Goal: Information Seeking & Learning: Learn about a topic

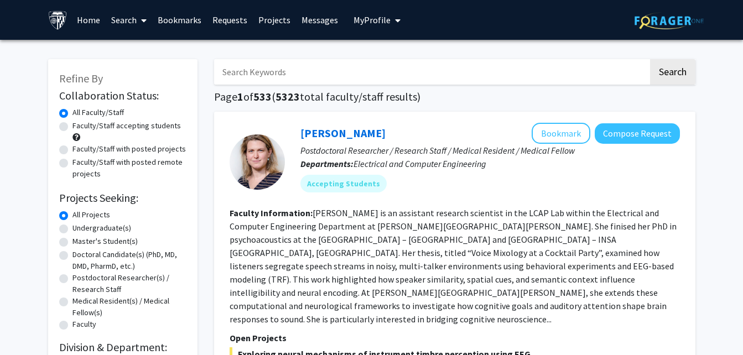
click at [72, 124] on label "Faculty/Staff accepting students" at bounding box center [126, 126] width 108 height 12
click at [72, 124] on input "Faculty/Staff accepting students" at bounding box center [75, 123] width 7 height 7
radio input "true"
click at [264, 91] on span "67" at bounding box center [259, 97] width 12 height 14
click at [236, 69] on input "Search Keywords" at bounding box center [431, 71] width 434 height 25
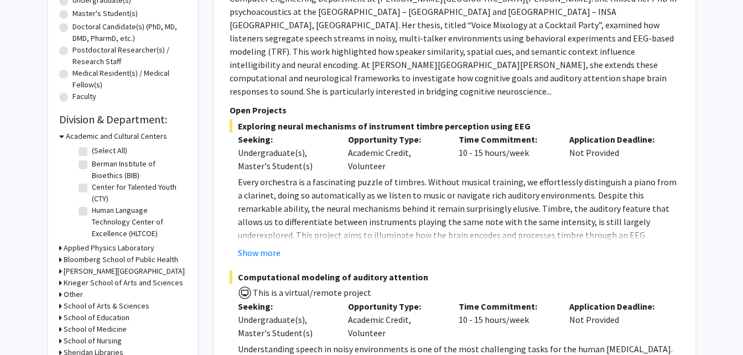
scroll to position [268, 0]
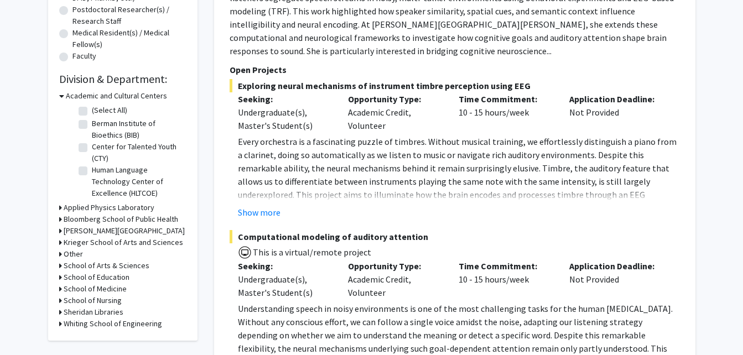
type input "robotics"
click at [60, 325] on icon at bounding box center [60, 324] width 3 height 12
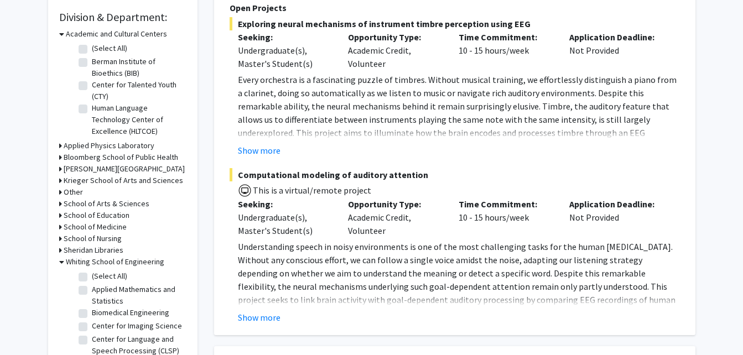
scroll to position [334, 0]
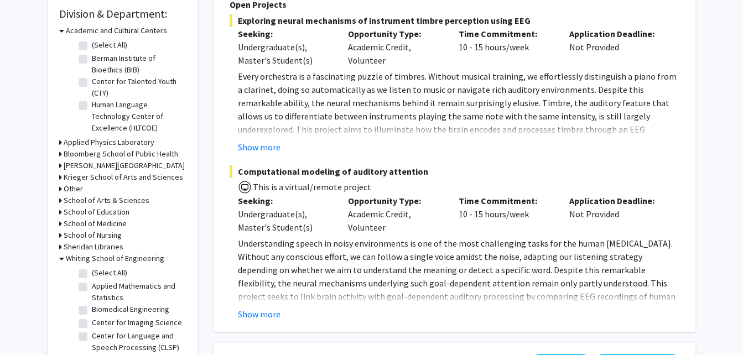
click at [92, 277] on label "(Select All)" at bounding box center [109, 273] width 35 height 12
click at [92, 274] on input "(Select All)" at bounding box center [95, 270] width 7 height 7
checkbox input "true"
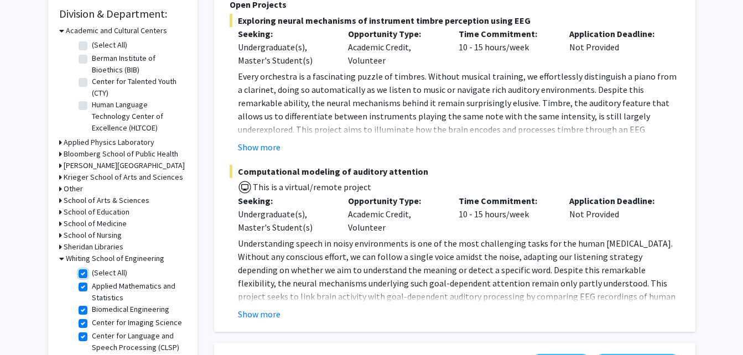
checkbox input "true"
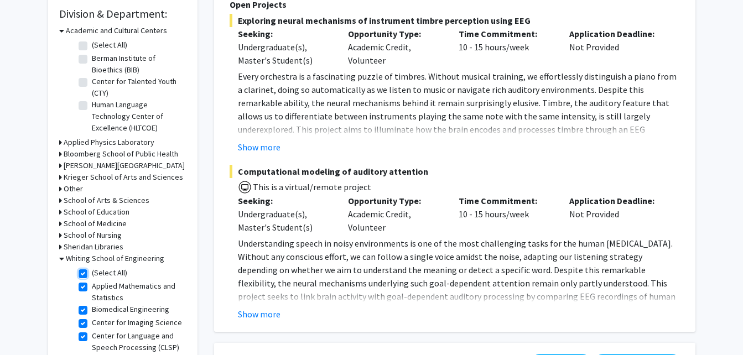
checkbox input "true"
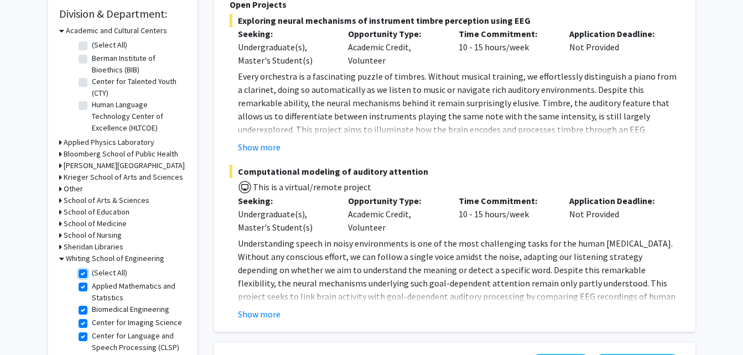
checkbox input "true"
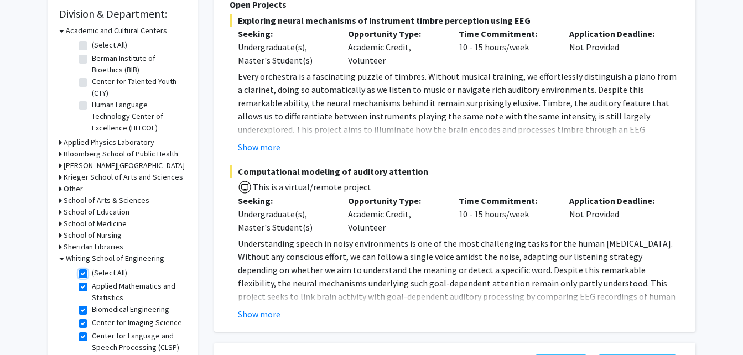
checkbox input "true"
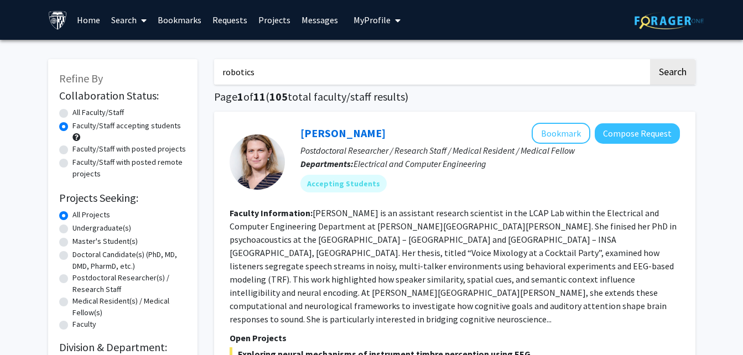
click at [277, 76] on input "robotics" at bounding box center [431, 71] width 434 height 25
click at [666, 63] on button "Search" at bounding box center [672, 71] width 45 height 25
radio input "true"
checkbox input "false"
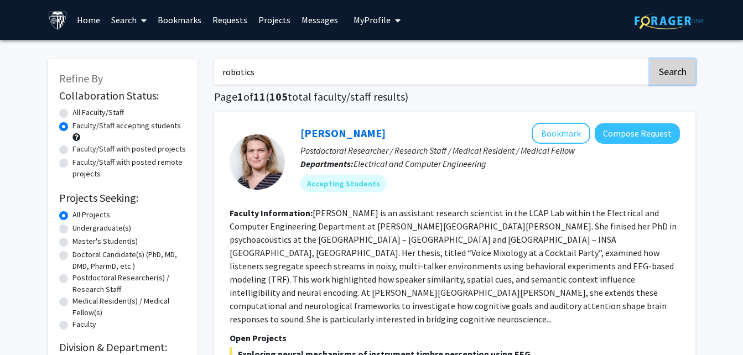
checkbox input "false"
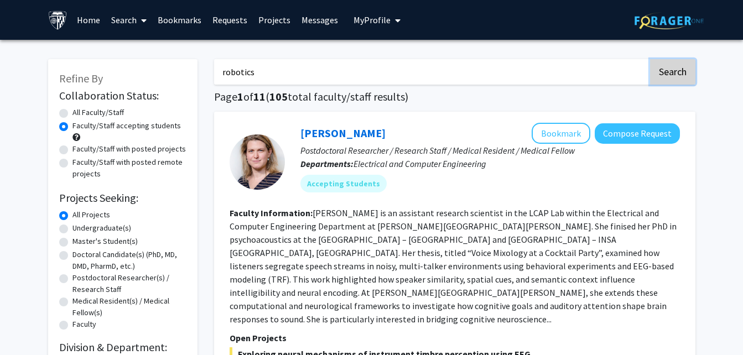
checkbox input "false"
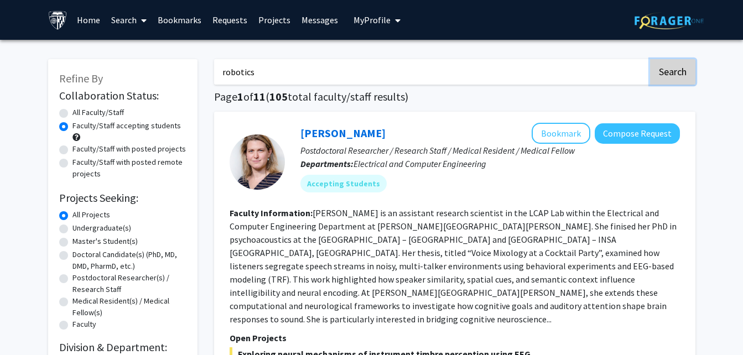
checkbox input "false"
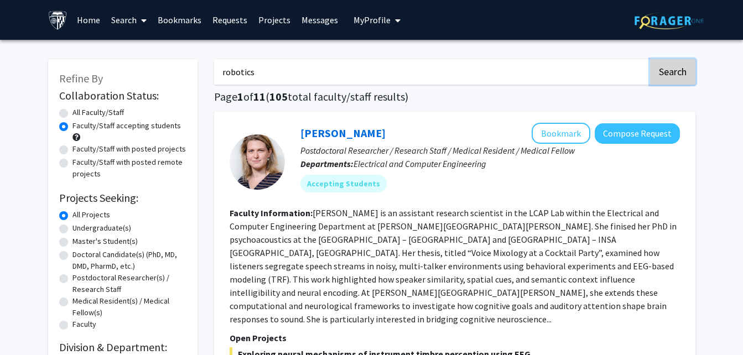
checkbox input "false"
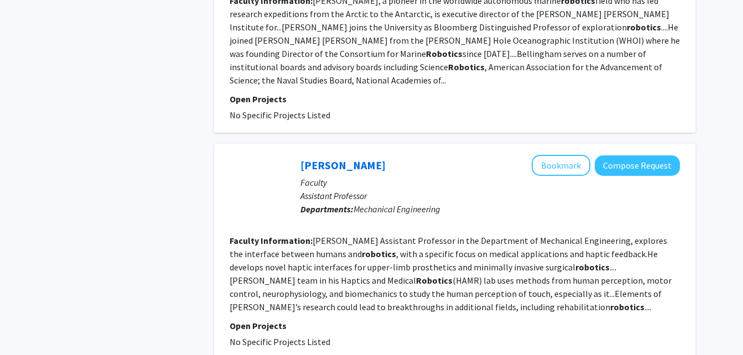
scroll to position [2129, 0]
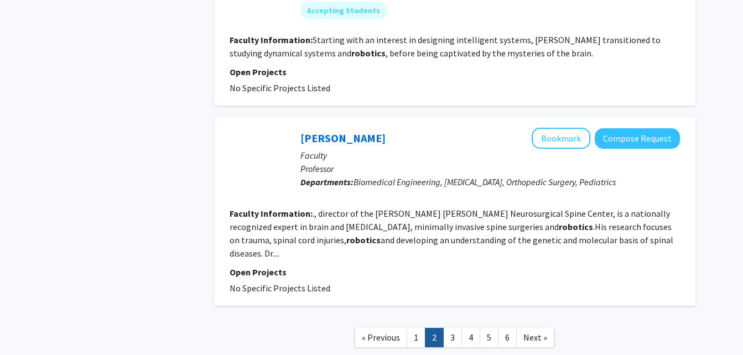
scroll to position [2006, 0]
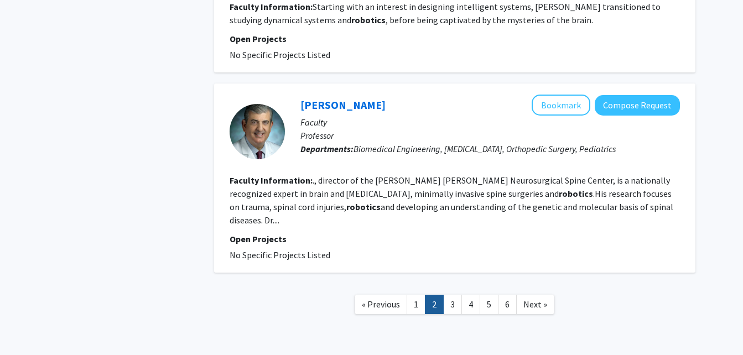
click at [459, 295] on link "3" at bounding box center [452, 304] width 19 height 19
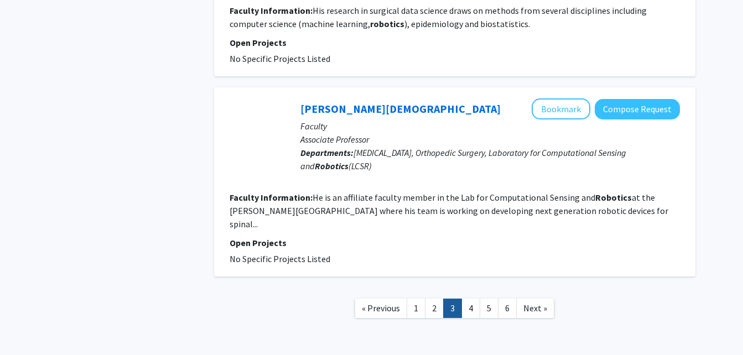
scroll to position [1795, 0]
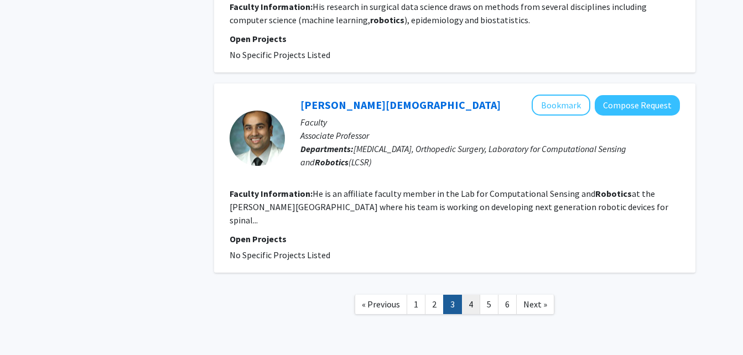
click at [467, 295] on link "4" at bounding box center [470, 304] width 19 height 19
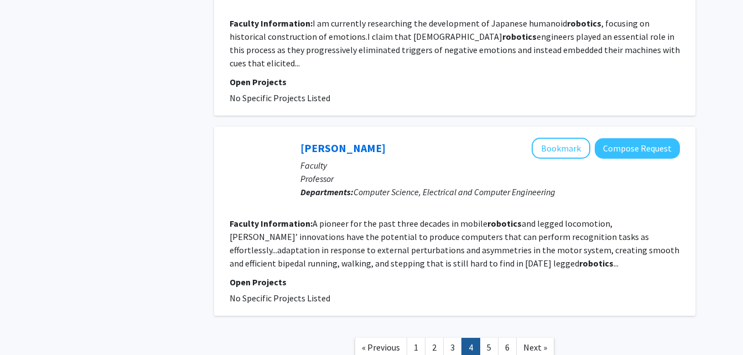
scroll to position [1925, 0]
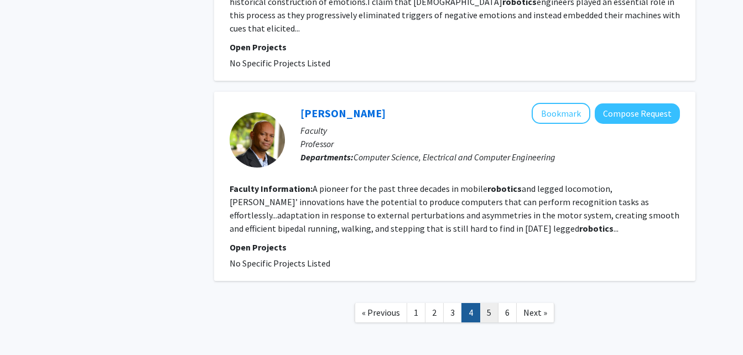
click at [492, 303] on link "5" at bounding box center [489, 312] width 19 height 19
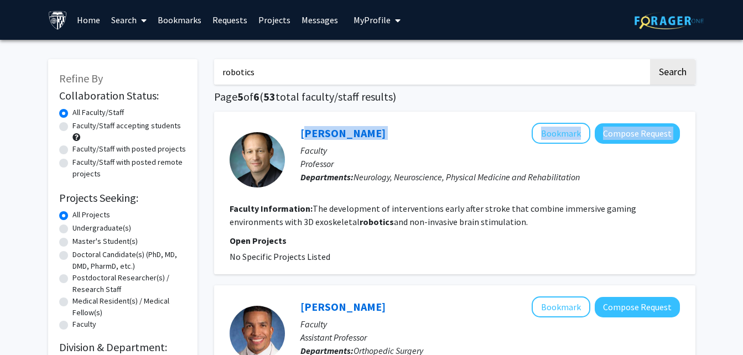
drag, startPoint x: 405, startPoint y: 127, endPoint x: 299, endPoint y: 112, distance: 107.2
click at [299, 112] on div "[PERSON_NAME] Bookmark Compose Request Faculty Professor Departments: Neurology…" at bounding box center [454, 193] width 481 height 163
drag, startPoint x: 299, startPoint y: 112, endPoint x: 403, endPoint y: 131, distance: 105.7
click at [403, 131] on div "[PERSON_NAME] Bookmark Compose Request" at bounding box center [489, 133] width 379 height 21
drag, startPoint x: 403, startPoint y: 131, endPoint x: 288, endPoint y: 129, distance: 114.5
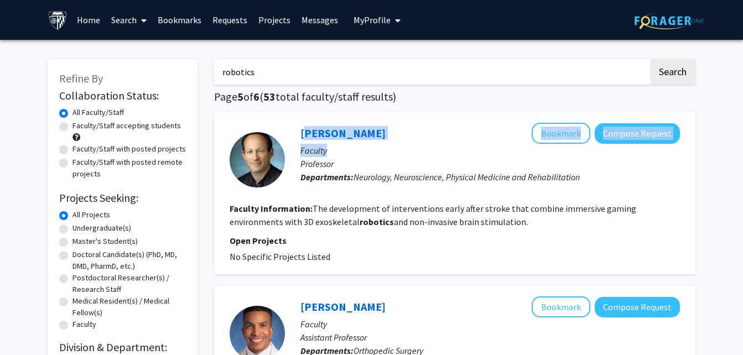
click at [288, 129] on div "[PERSON_NAME] Bookmark Compose Request Faculty Professor Departments: Neurology…" at bounding box center [482, 160] width 395 height 74
drag, startPoint x: 288, startPoint y: 129, endPoint x: 386, endPoint y: 177, distance: 108.6
click at [386, 177] on span "Neurology, Neuroscience, Physical Medicine and Rehabilitation" at bounding box center [466, 176] width 226 height 11
drag, startPoint x: 390, startPoint y: 131, endPoint x: 324, endPoint y: 127, distance: 66.5
click at [324, 127] on div "[PERSON_NAME] Bookmark Compose Request" at bounding box center [489, 133] width 379 height 21
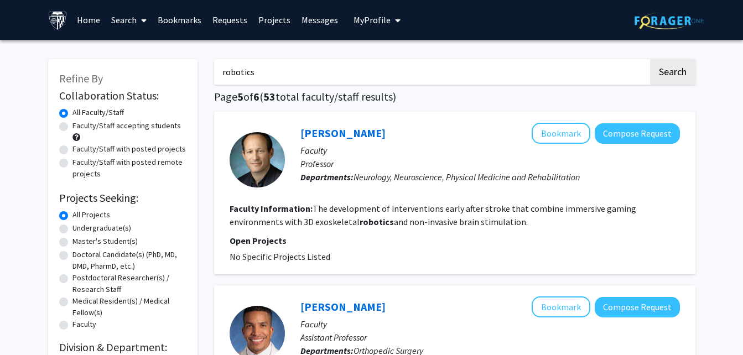
drag, startPoint x: 324, startPoint y: 127, endPoint x: 311, endPoint y: 180, distance: 55.0
click at [311, 180] on b "Departments:" at bounding box center [326, 176] width 53 height 11
drag, startPoint x: 294, startPoint y: 130, endPoint x: 376, endPoint y: 131, distance: 81.3
click at [376, 131] on div "[PERSON_NAME] Bookmark Compose Request Faculty Professor Departments: Neurology…" at bounding box center [482, 160] width 395 height 74
copy link "[PERSON_NAME]"
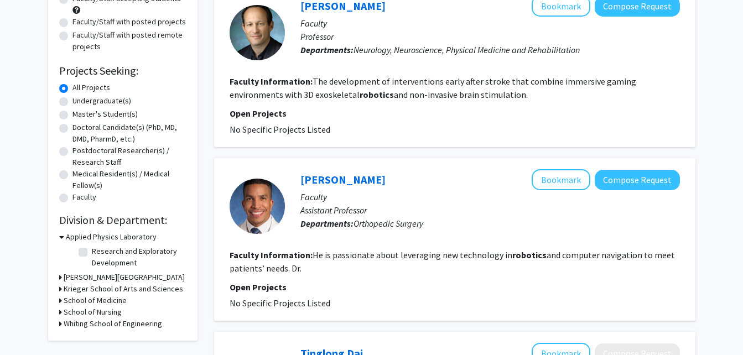
scroll to position [128, 0]
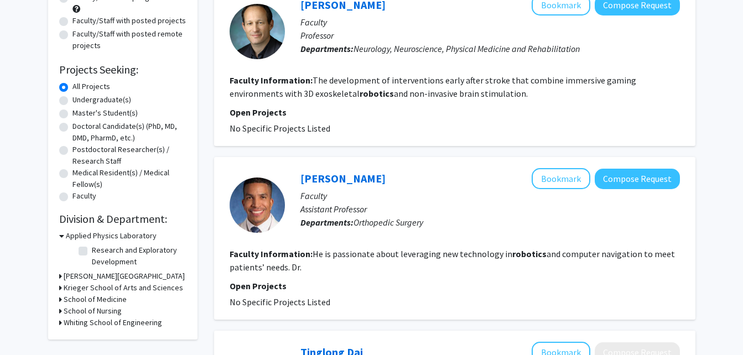
click at [598, 269] on section "Faculty Information: He is passionate about leveraging new technology in roboti…" at bounding box center [455, 260] width 450 height 27
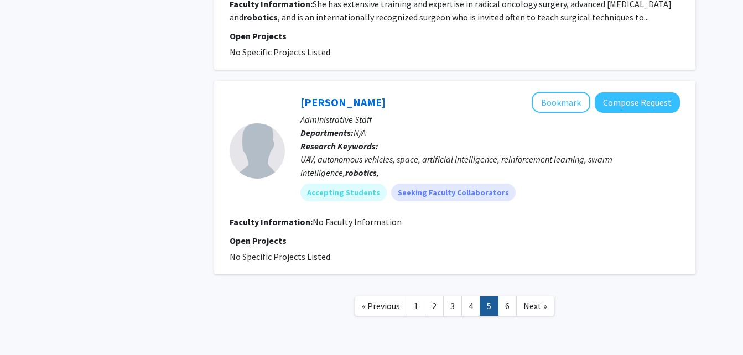
scroll to position [2166, 0]
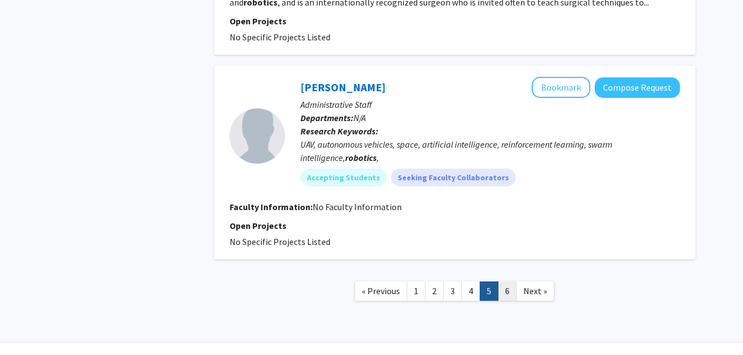
click at [501, 282] on link "6" at bounding box center [507, 291] width 19 height 19
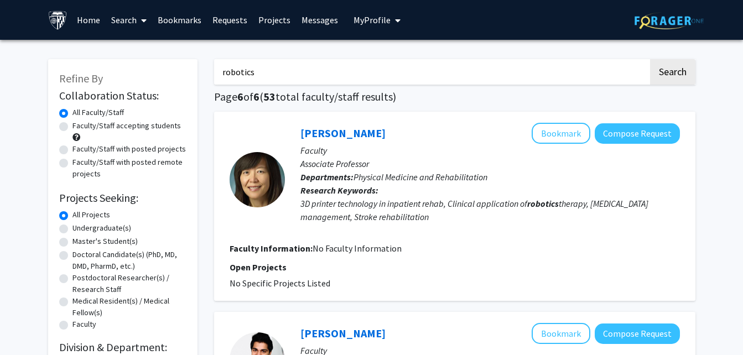
drag, startPoint x: 273, startPoint y: 66, endPoint x: 201, endPoint y: 69, distance: 71.4
type input "m"
type input "servo"
click at [650, 59] on button "Search" at bounding box center [672, 71] width 45 height 25
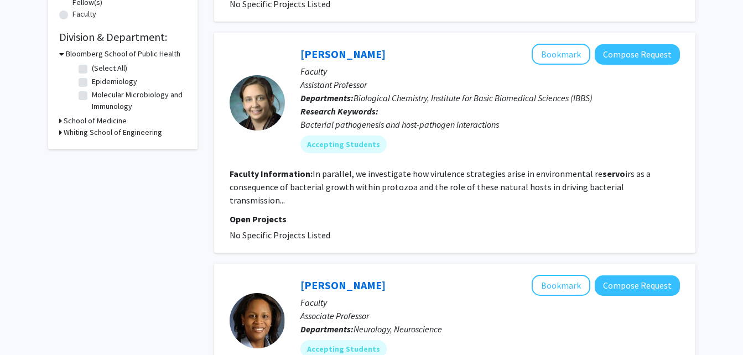
click at [91, 132] on h3 "Whiting School of Engineering" at bounding box center [113, 133] width 98 height 12
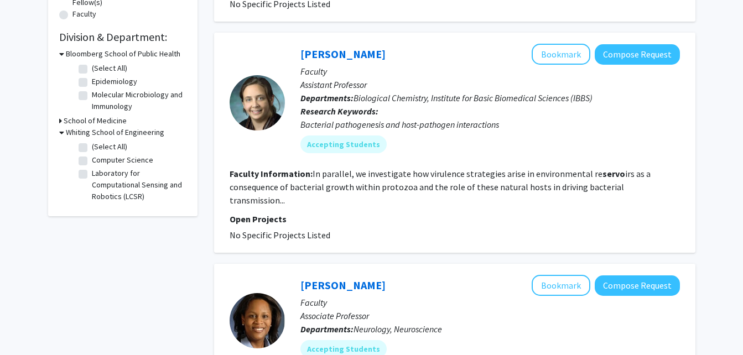
click at [92, 149] on label "(Select All)" at bounding box center [109, 147] width 35 height 12
click at [92, 148] on input "(Select All)" at bounding box center [95, 144] width 7 height 7
checkbox input "true"
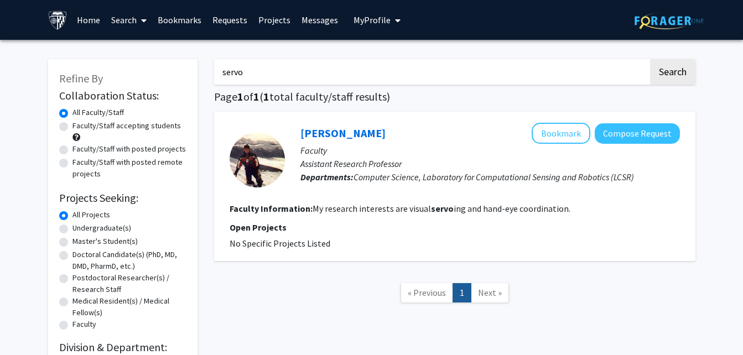
click at [261, 81] on input "servo" at bounding box center [431, 71] width 434 height 25
type input "s"
type input "motor"
click at [650, 59] on button "Search" at bounding box center [672, 71] width 45 height 25
checkbox input "false"
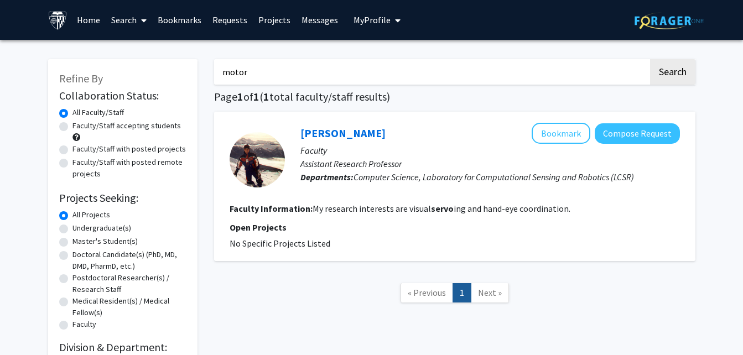
checkbox input "false"
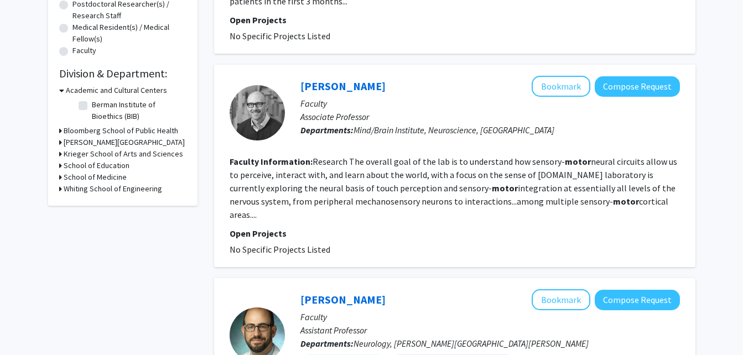
scroll to position [310, 0]
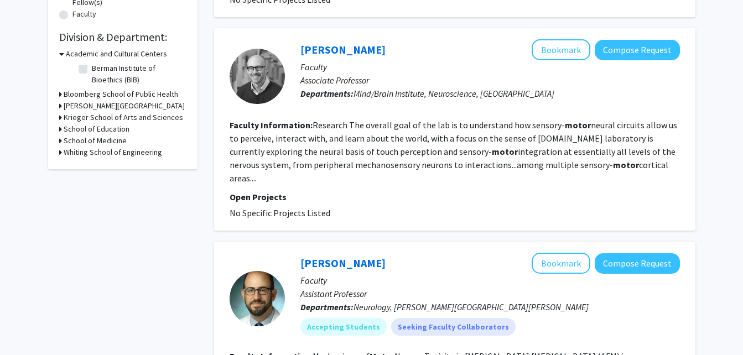
click at [125, 156] on h3 "Whiting School of Engineering" at bounding box center [113, 153] width 98 height 12
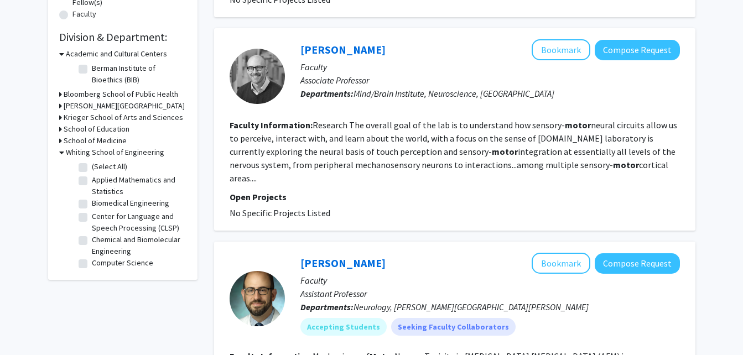
click at [107, 171] on label "(Select All)" at bounding box center [109, 167] width 35 height 12
click at [99, 168] on input "(Select All)" at bounding box center [95, 164] width 7 height 7
checkbox input "true"
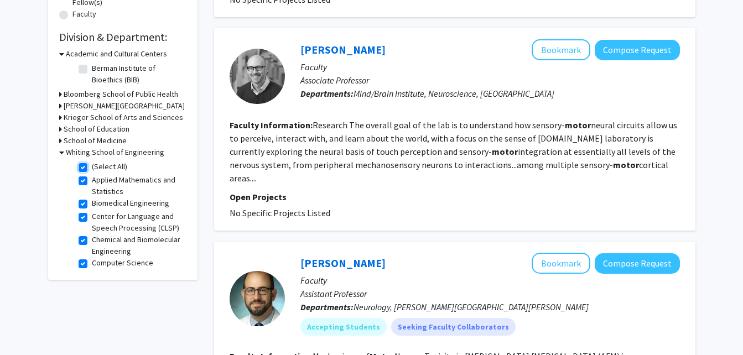
checkbox input "true"
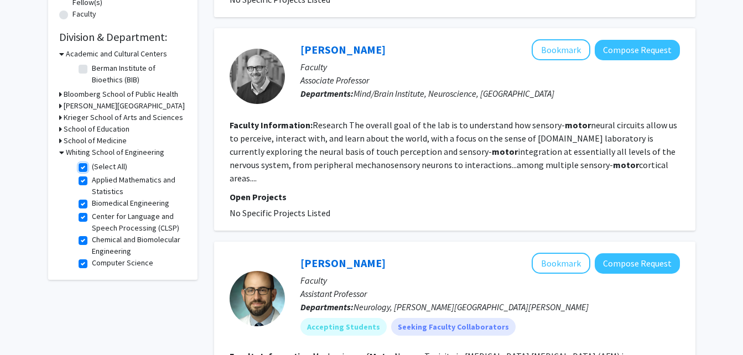
checkbox input "true"
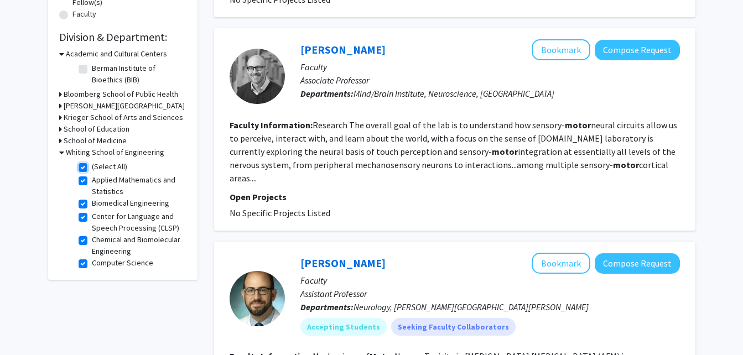
checkbox input "true"
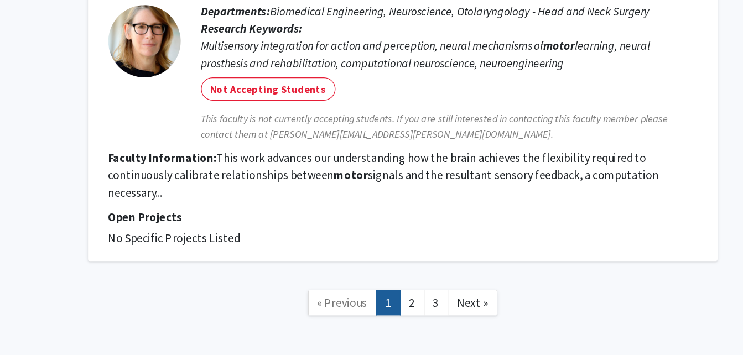
scroll to position [1831, 0]
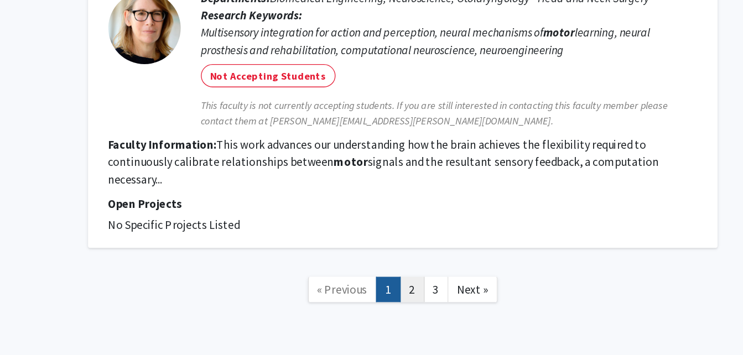
click at [467, 295] on link "2" at bounding box center [461, 304] width 19 height 19
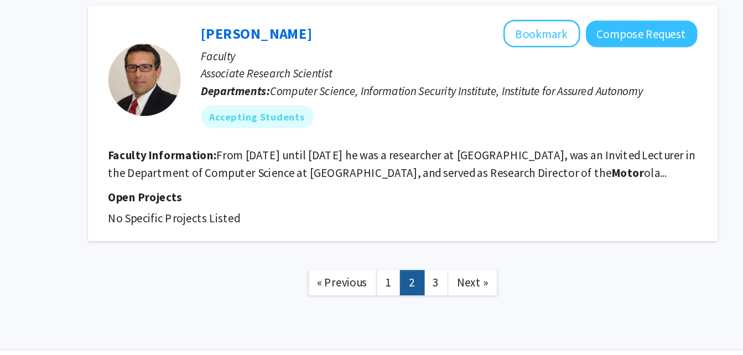
scroll to position [2502, 0]
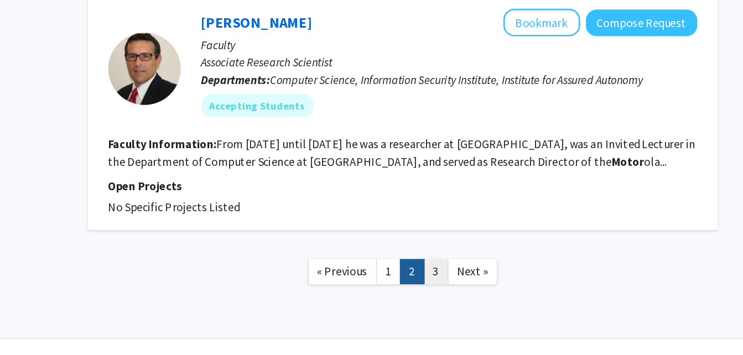
click at [478, 282] on link "3" at bounding box center [480, 291] width 19 height 19
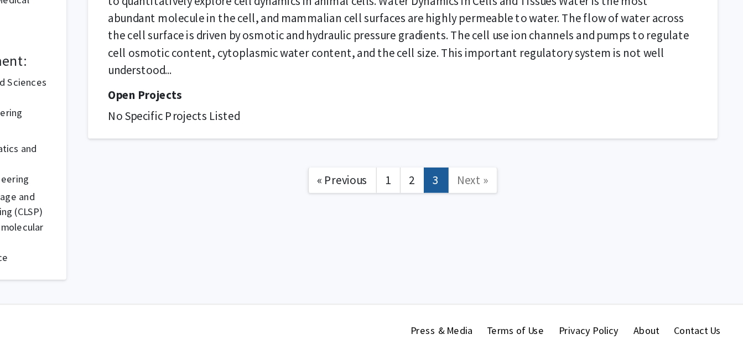
scroll to position [217, 0]
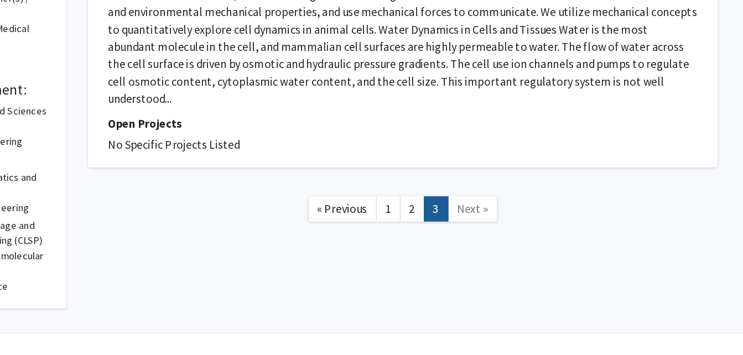
click at [598, 88] on fg-read-more "Cell Mechanics In addition to genetics and biochemistry, cells use mechanical f…" at bounding box center [455, 91] width 450 height 104
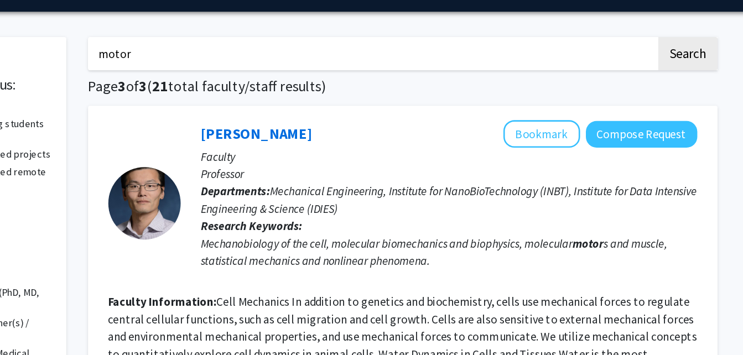
scroll to position [0, 0]
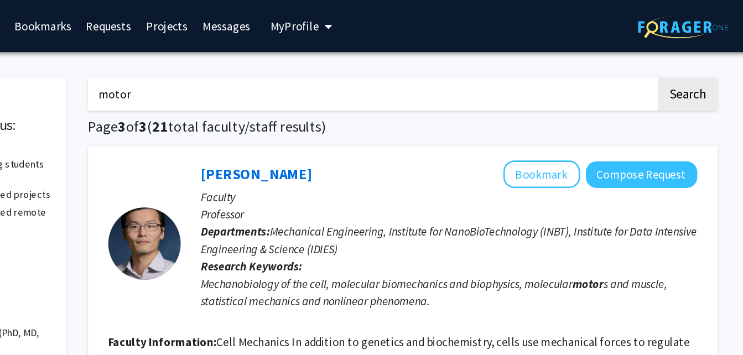
click at [419, 78] on input "motor" at bounding box center [431, 71] width 434 height 25
type input "m"
type input "robotics"
click at [650, 59] on button "Search" at bounding box center [672, 71] width 45 height 25
checkbox input "false"
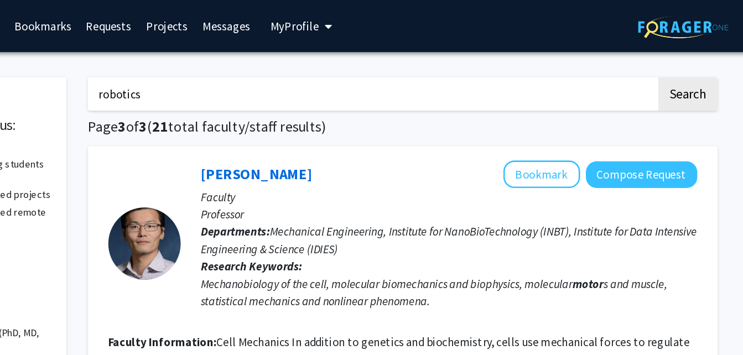
checkbox input "false"
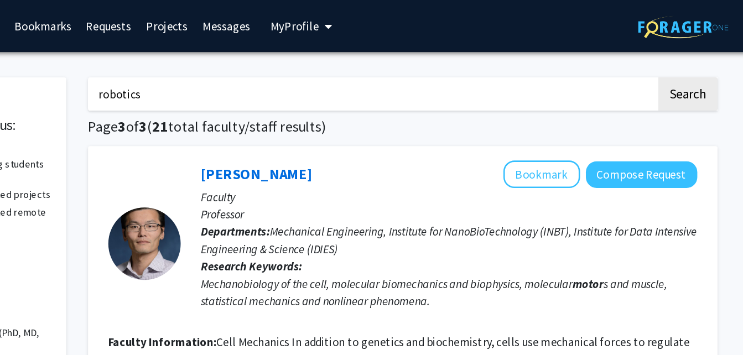
checkbox input "false"
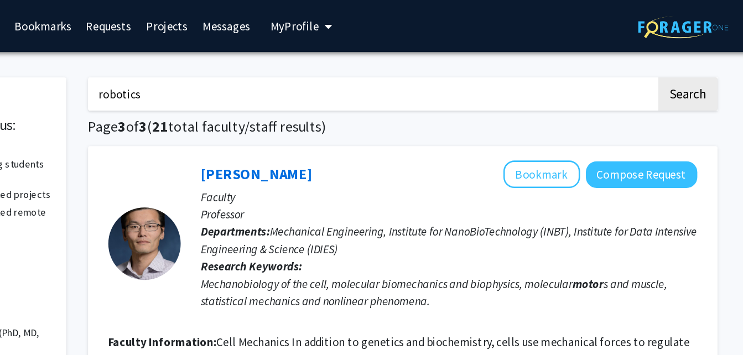
checkbox input "false"
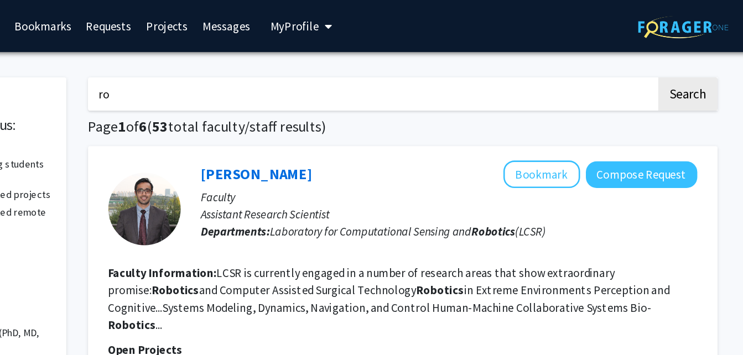
type input "r"
type input "locomotion"
click at [650, 59] on button "Search" at bounding box center [672, 71] width 45 height 25
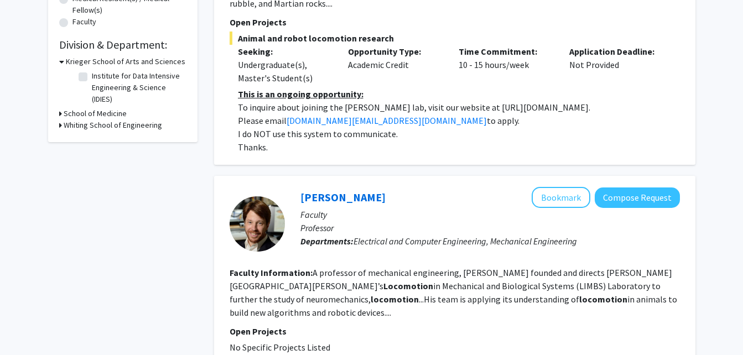
scroll to position [332, 0]
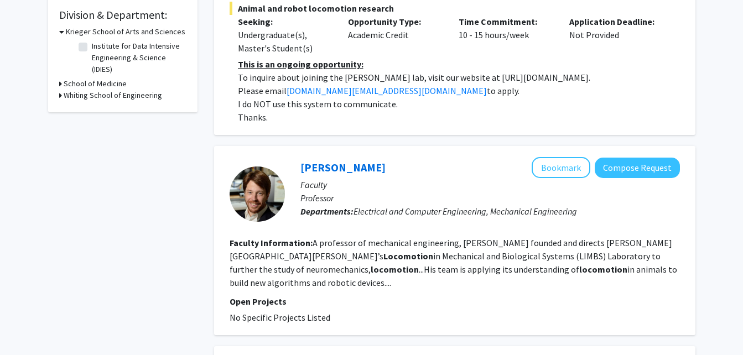
click at [66, 93] on h3 "Whiting School of Engineering" at bounding box center [113, 96] width 98 height 12
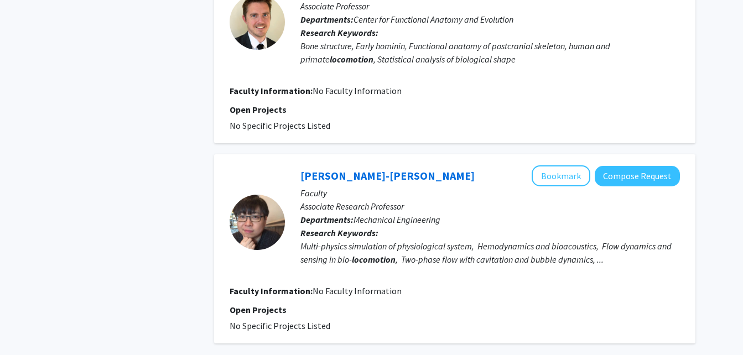
scroll to position [1263, 0]
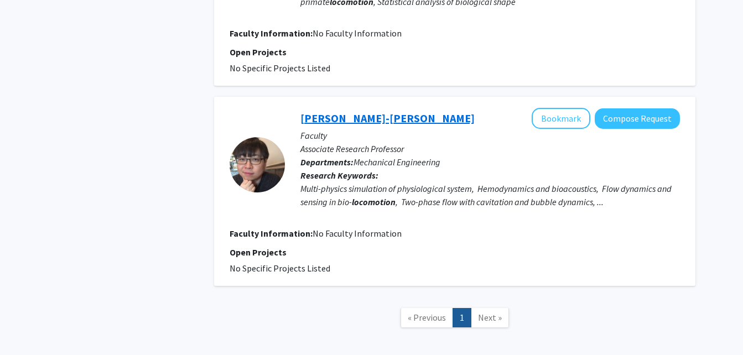
click at [356, 111] on link "[PERSON_NAME]-[PERSON_NAME]" at bounding box center [387, 118] width 174 height 14
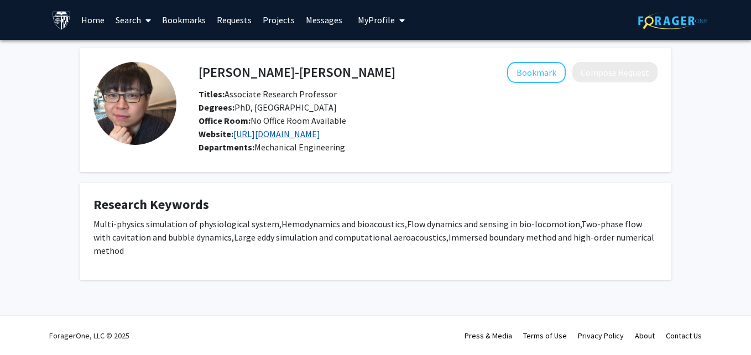
click at [307, 134] on link "[URL][DOMAIN_NAME]" at bounding box center [276, 133] width 87 height 11
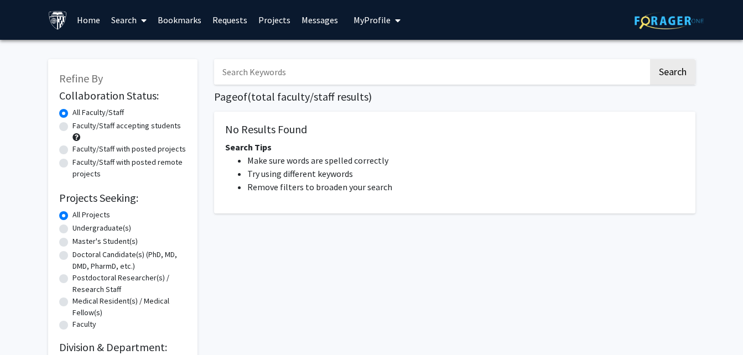
click at [254, 82] on input "Search Keywords" at bounding box center [431, 71] width 434 height 25
type input "terrain"
click at [650, 59] on button "Search" at bounding box center [672, 71] width 45 height 25
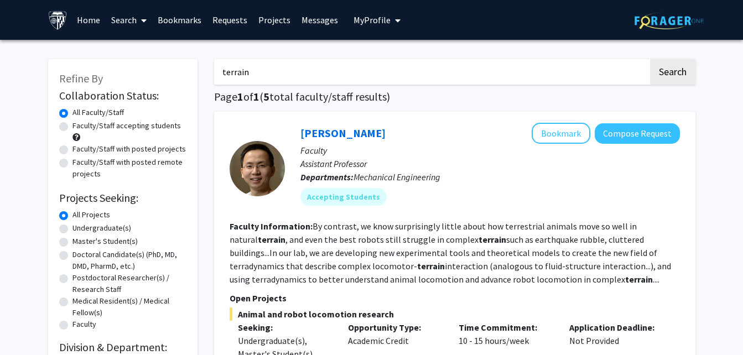
click at [297, 231] on b "Faculty Information:" at bounding box center [271, 226] width 83 height 11
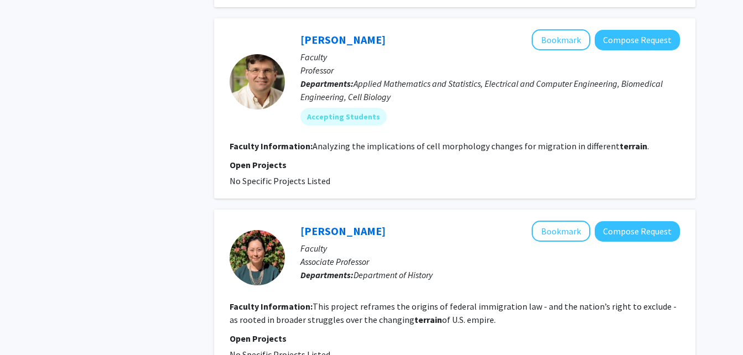
scroll to position [931, 0]
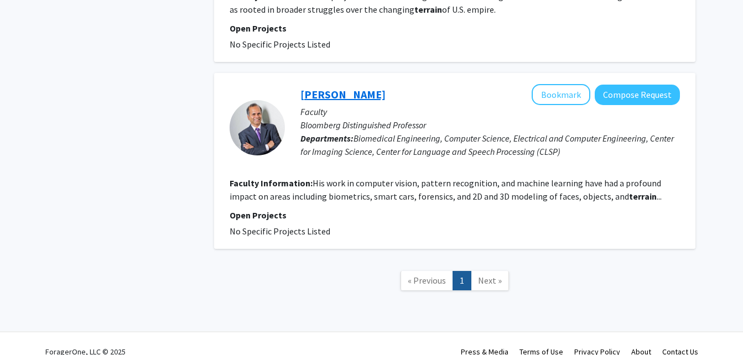
click at [337, 87] on link "Rama Chellappa" at bounding box center [342, 94] width 85 height 14
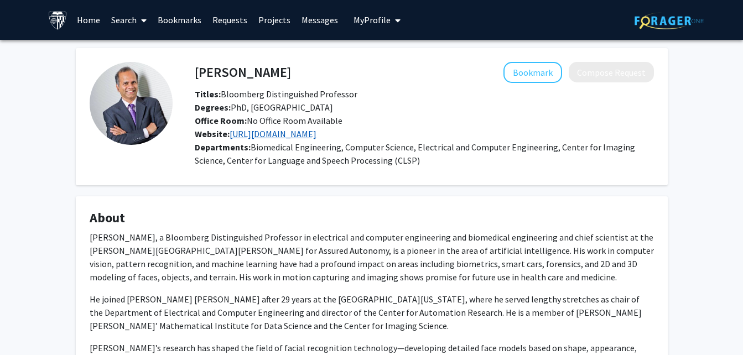
click at [288, 136] on link "https://aiem.jhu.edu/" at bounding box center [273, 133] width 87 height 11
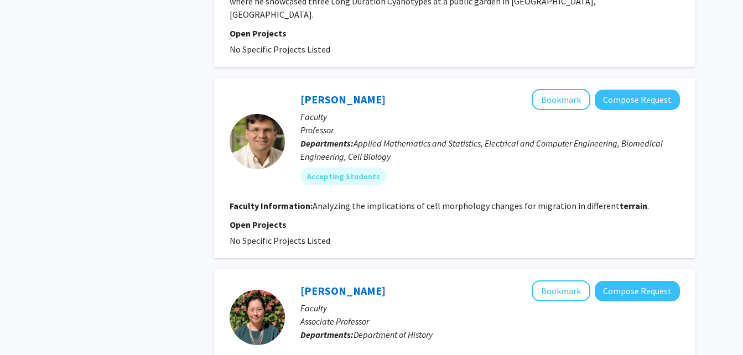
scroll to position [621, 0]
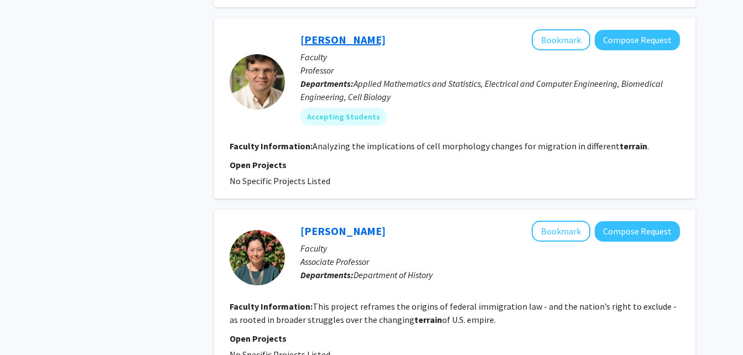
click at [324, 33] on link "[PERSON_NAME]" at bounding box center [342, 40] width 85 height 14
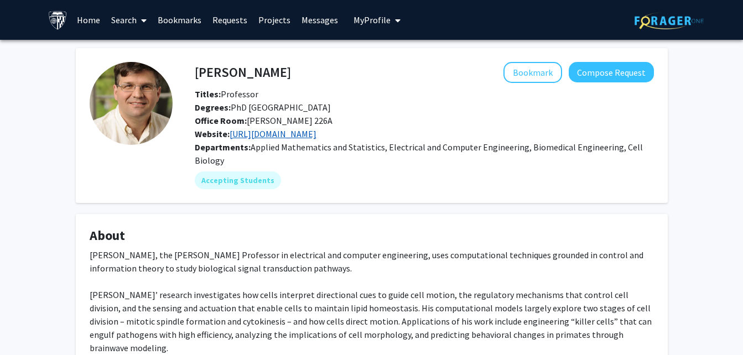
click at [311, 136] on link "https://pages.jh.edu/piglesi1/cscl/" at bounding box center [273, 133] width 87 height 11
